Goal: Information Seeking & Learning: Learn about a topic

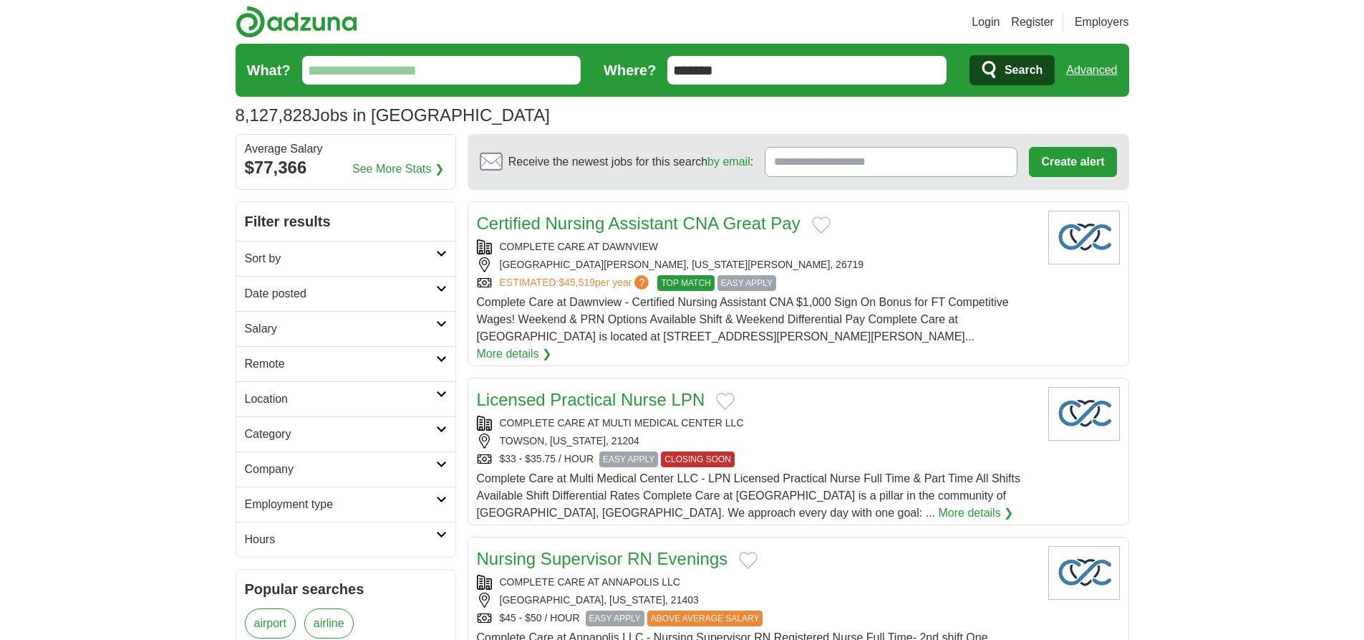
type input "*******"
click at [1091, 70] on link "Advanced" at bounding box center [1091, 70] width 51 height 29
